Goal: Check status: Check status

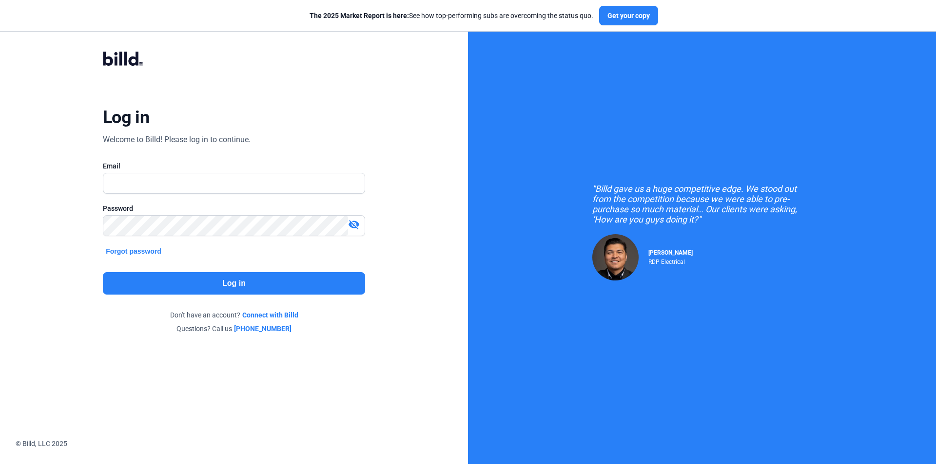
type input "[PERSON_NAME][EMAIL_ADDRESS][DOMAIN_NAME]"
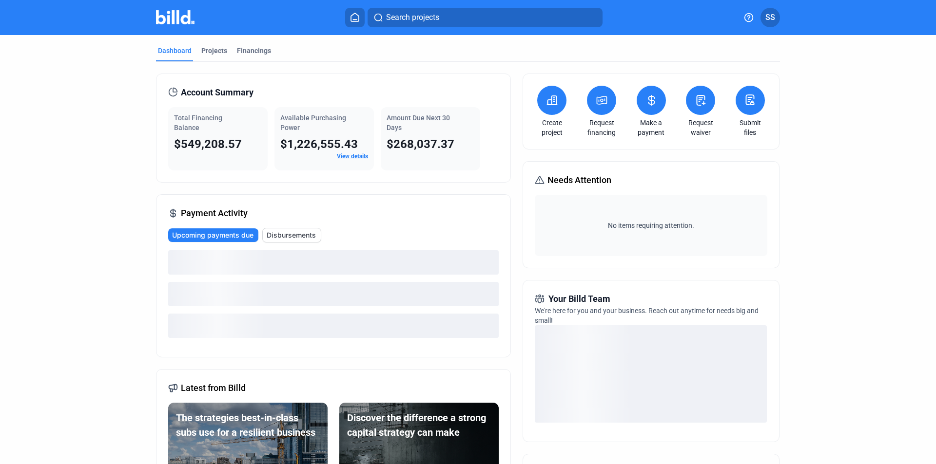
click at [263, 44] on mat-tab-group "Dashboard Projects Financings Account Summary Total Financing Balance $549,208.…" at bounding box center [468, 342] width 624 height 614
click at [260, 49] on div "Financings" at bounding box center [254, 51] width 34 height 10
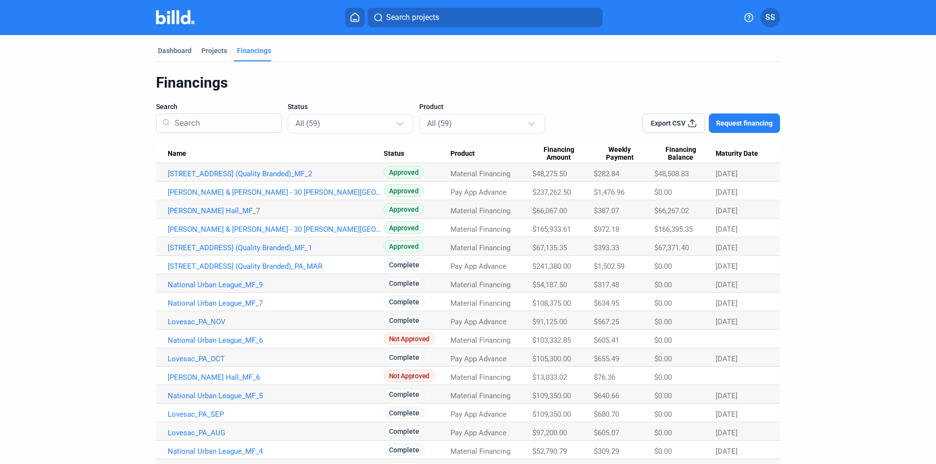
click at [311, 187] on td "[PERSON_NAME] & [PERSON_NAME] - 30 [PERSON_NAME][GEOGRAPHIC_DATA]" at bounding box center [270, 191] width 228 height 19
click at [309, 193] on link "[PERSON_NAME] & [PERSON_NAME] - 30 [PERSON_NAME][GEOGRAPHIC_DATA]" at bounding box center [276, 192] width 216 height 9
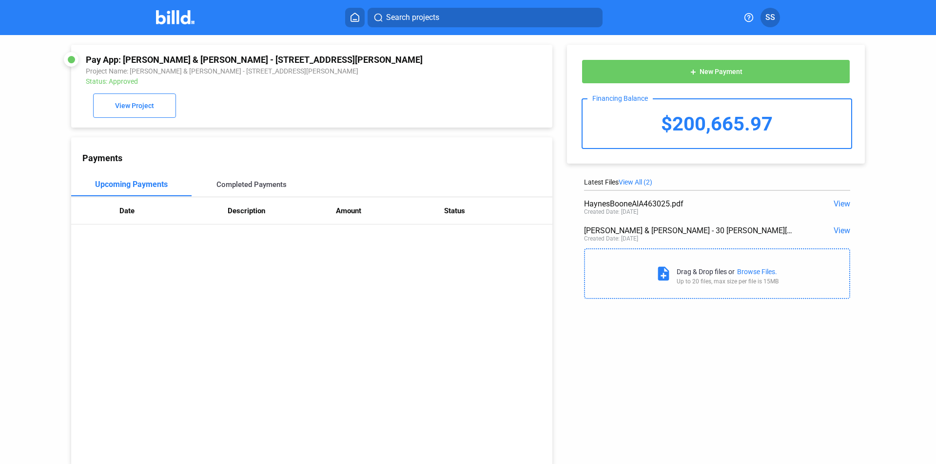
click at [266, 192] on div "Completed Payments" at bounding box center [252, 184] width 120 height 23
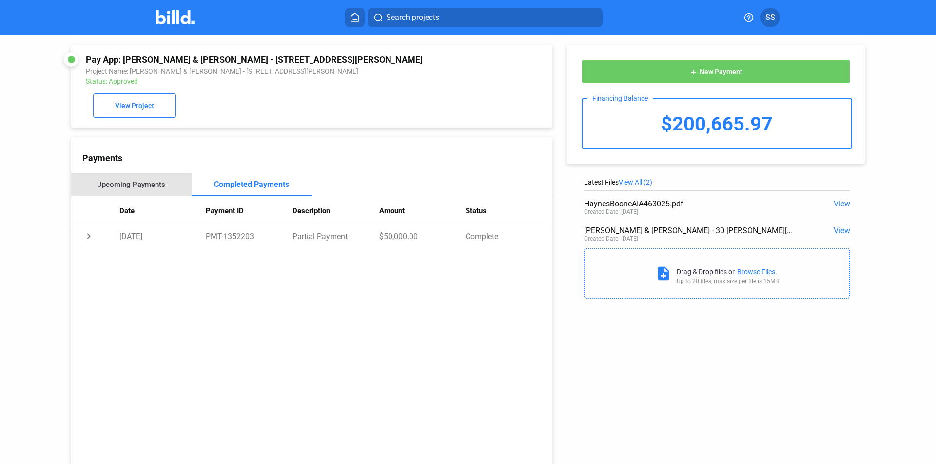
click at [159, 194] on div "Upcoming Payments" at bounding box center [131, 184] width 120 height 23
